Goal: Use online tool/utility: Utilize a website feature to perform a specific function

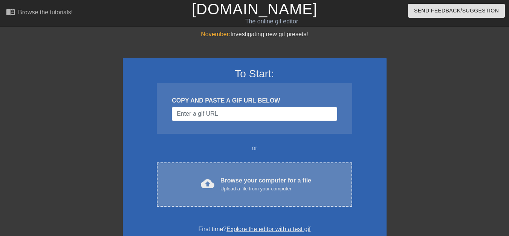
click at [234, 182] on div "Browse your computer for a file Upload a file from your computer" at bounding box center [265, 184] width 91 height 17
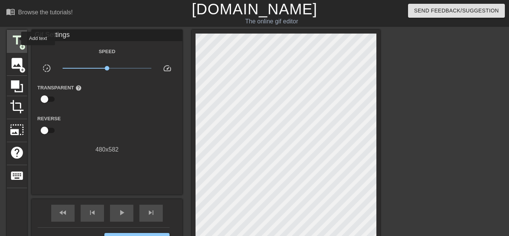
click at [16, 38] on span "title" at bounding box center [17, 40] width 14 height 14
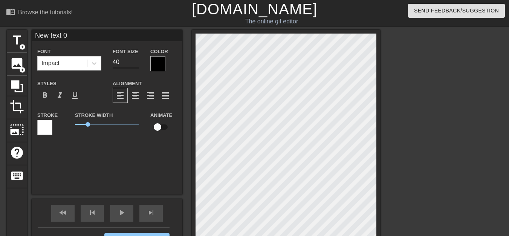
click at [162, 61] on div at bounding box center [157, 63] width 15 height 15
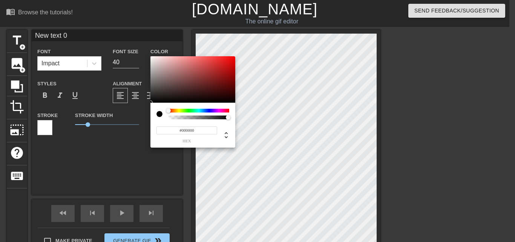
type input "0"
click at [170, 118] on div at bounding box center [199, 117] width 58 height 4
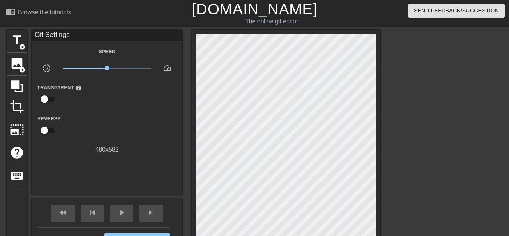
click at [45, 132] on input "checkbox" at bounding box center [44, 130] width 43 height 14
click at [44, 129] on input "checkbox" at bounding box center [51, 130] width 43 height 14
click at [44, 129] on input "checkbox" at bounding box center [44, 130] width 43 height 14
click at [44, 129] on input "checkbox" at bounding box center [51, 130] width 43 height 14
checkbox input "false"
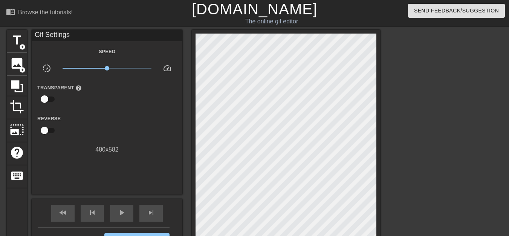
click at [50, 99] on input "checkbox" at bounding box center [44, 99] width 43 height 14
checkbox input "true"
click at [104, 99] on div at bounding box center [107, 99] width 15 height 15
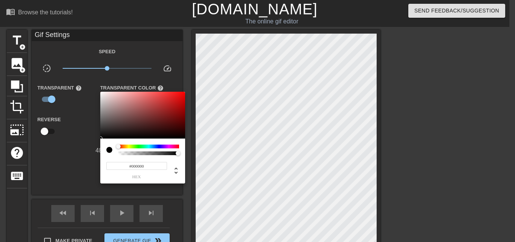
type input "0"
click at [119, 154] on div at bounding box center [148, 153] width 58 height 4
click at [78, 108] on div at bounding box center [257, 121] width 515 height 242
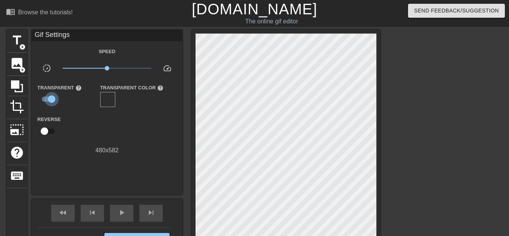
click at [47, 99] on input "checkbox" at bounding box center [51, 99] width 43 height 14
checkbox input "false"
click at [19, 44] on span "title" at bounding box center [17, 40] width 14 height 14
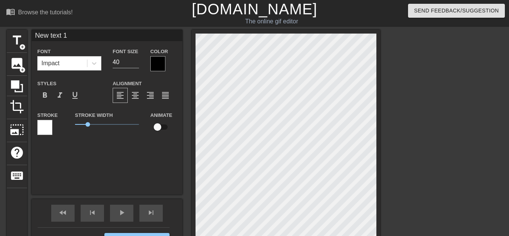
click at [158, 67] on div at bounding box center [157, 63] width 15 height 15
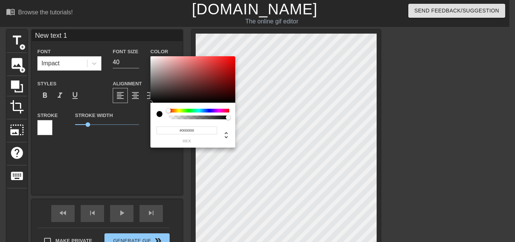
click at [167, 118] on div at bounding box center [162, 114] width 12 height 11
click at [168, 118] on div at bounding box center [198, 117] width 61 height 4
type input "0"
click at [170, 118] on div at bounding box center [199, 117] width 58 height 4
type input "0"
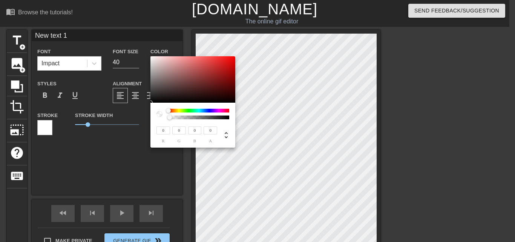
click at [169, 118] on div at bounding box center [169, 117] width 5 height 5
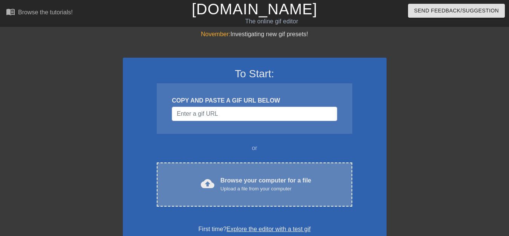
click at [252, 180] on div "Browse your computer for a file Upload a file from your computer" at bounding box center [265, 184] width 91 height 17
